Goal: Navigation & Orientation: Find specific page/section

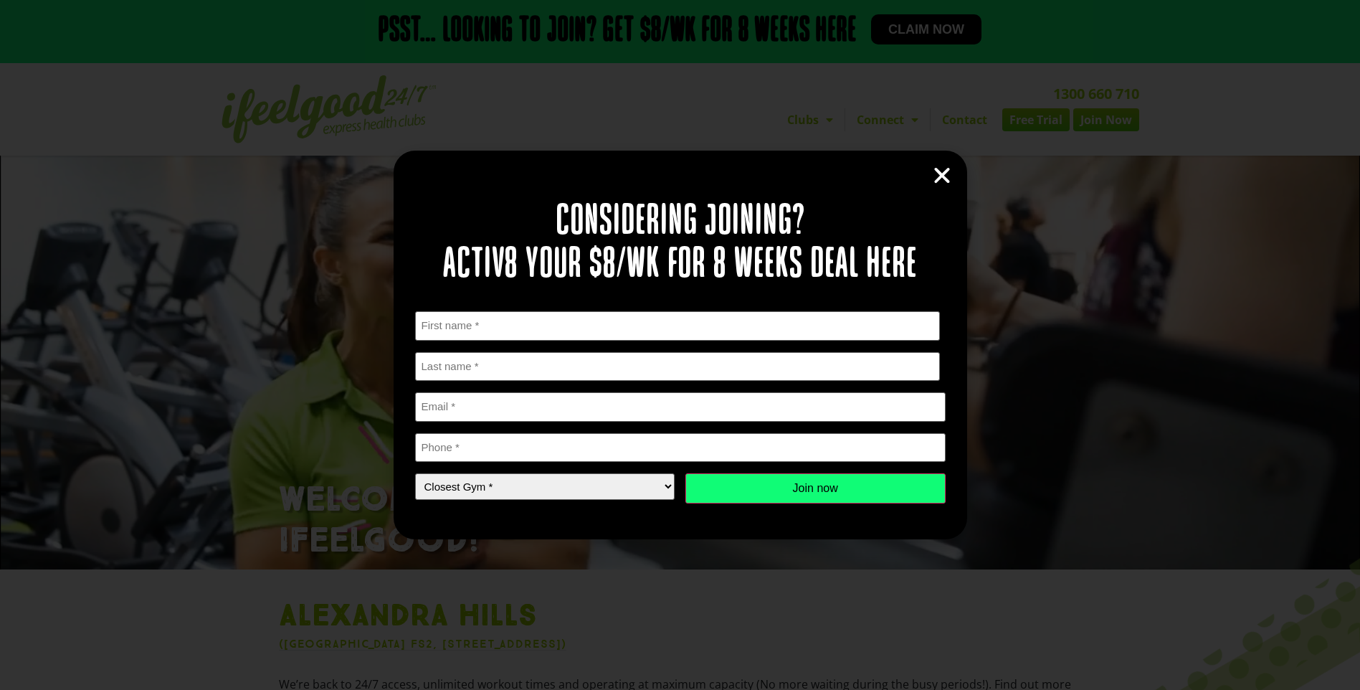
click at [933, 168] on icon "Close" at bounding box center [942, 176] width 22 height 22
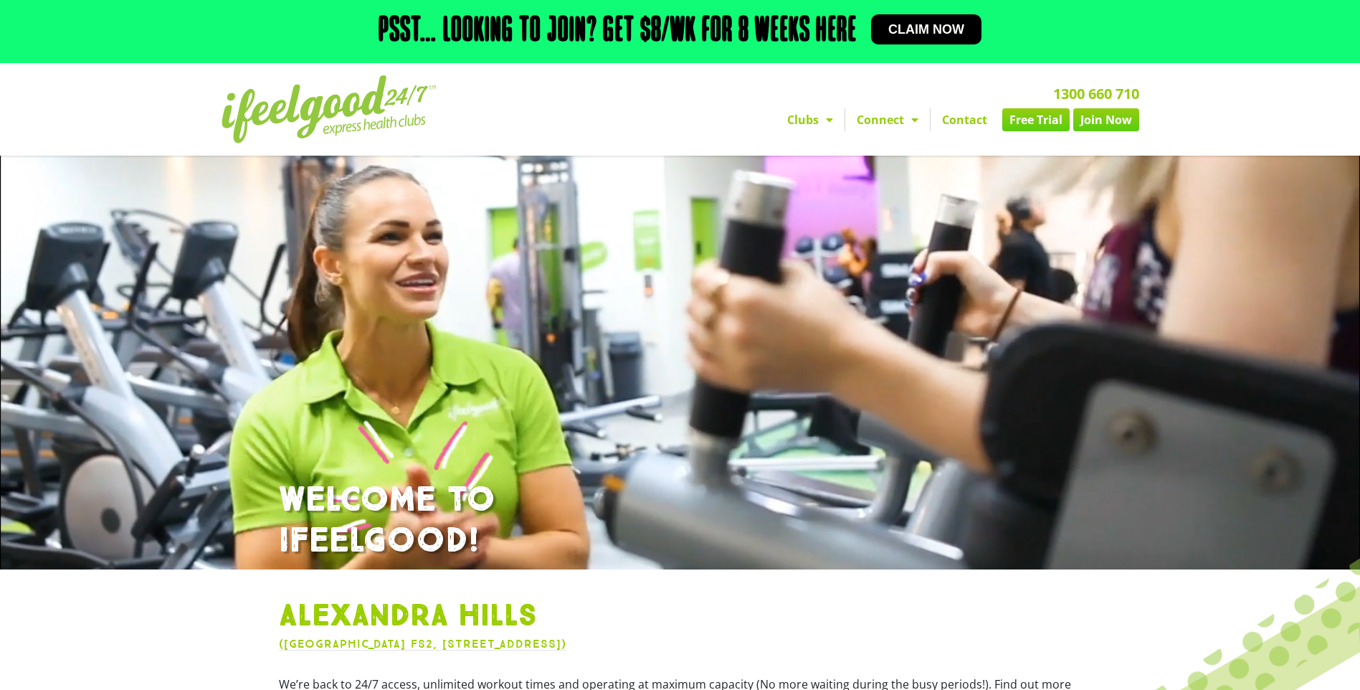
click at [798, 117] on link "Clubs" at bounding box center [810, 119] width 69 height 23
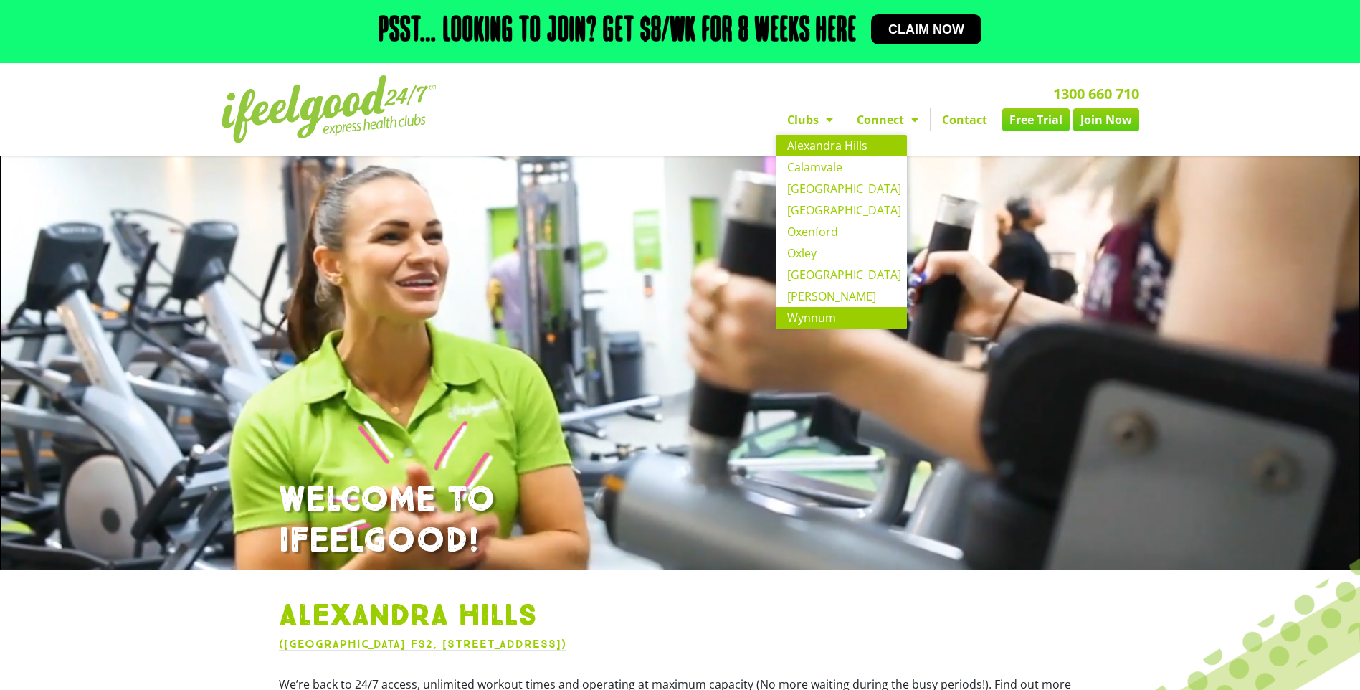
click at [827, 313] on link "Wynnum" at bounding box center [841, 318] width 131 height 22
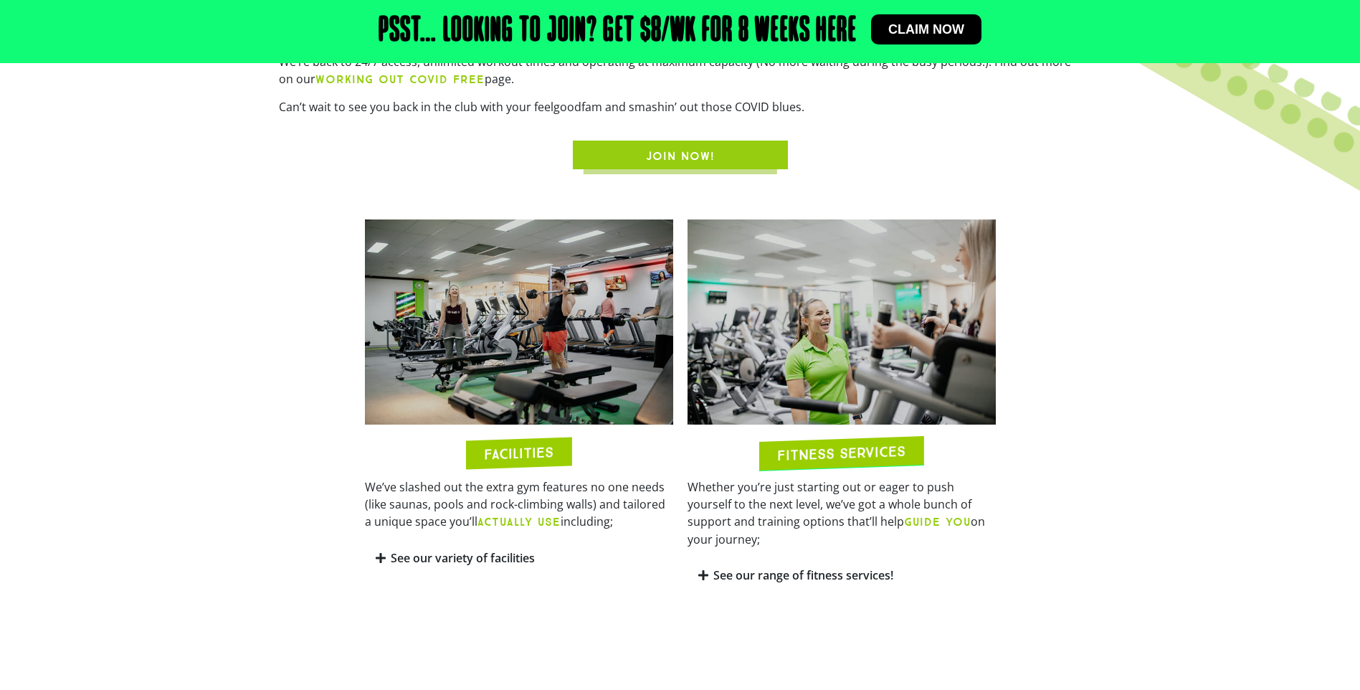
scroll to position [675, 0]
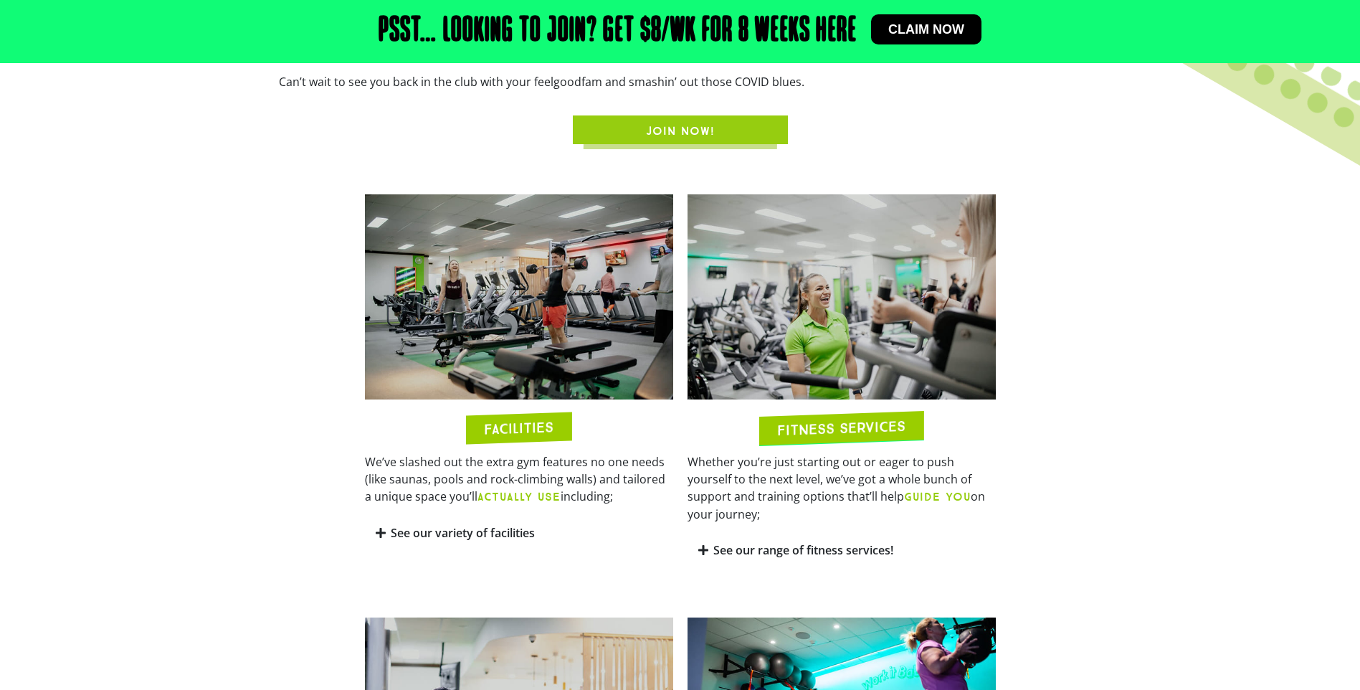
click at [547, 288] on img at bounding box center [519, 297] width 308 height 206
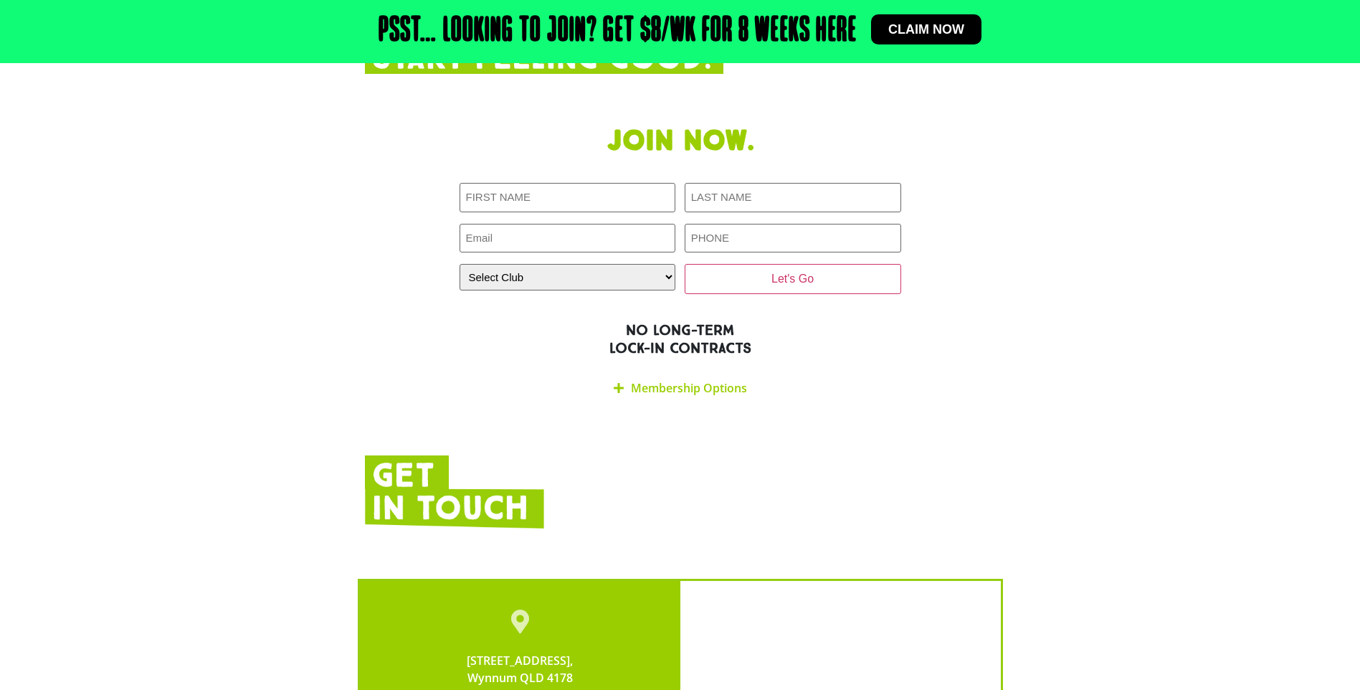
scroll to position [2468, 0]
